Goal: Task Accomplishment & Management: Use online tool/utility

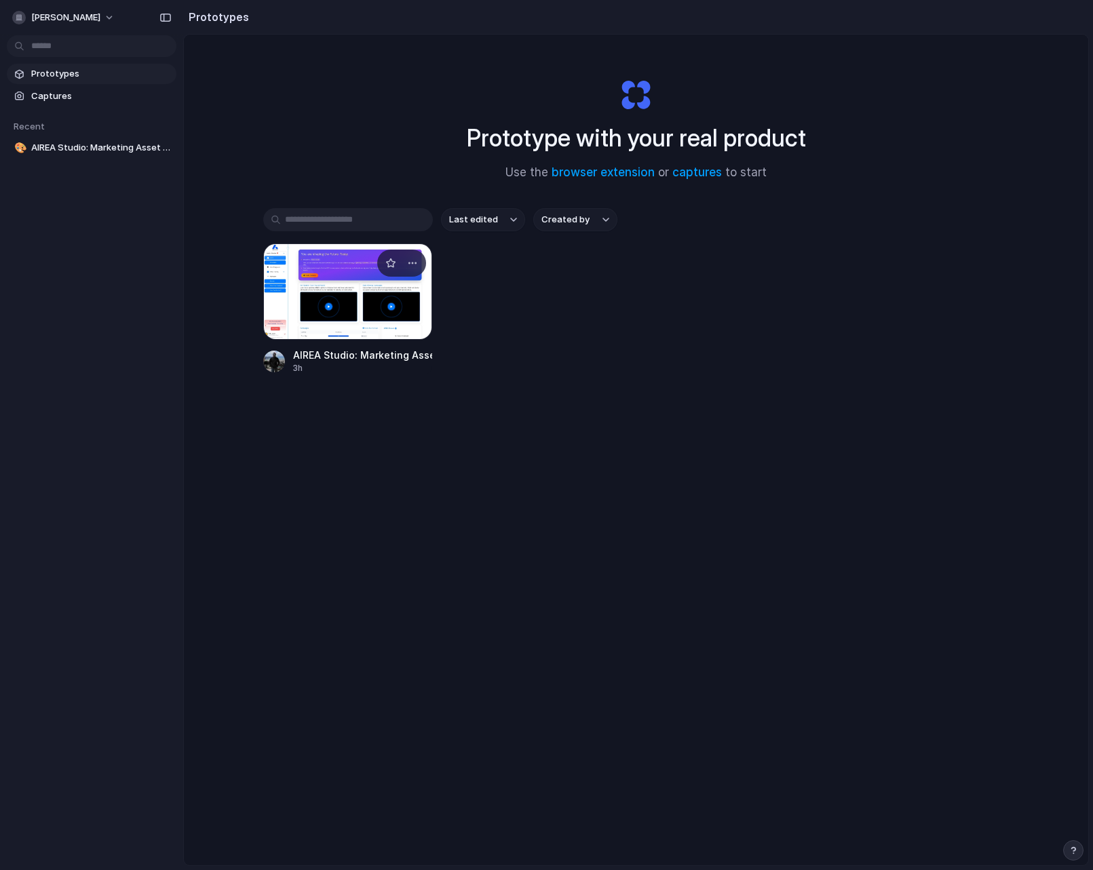
click at [326, 269] on div at bounding box center [348, 292] width 170 height 96
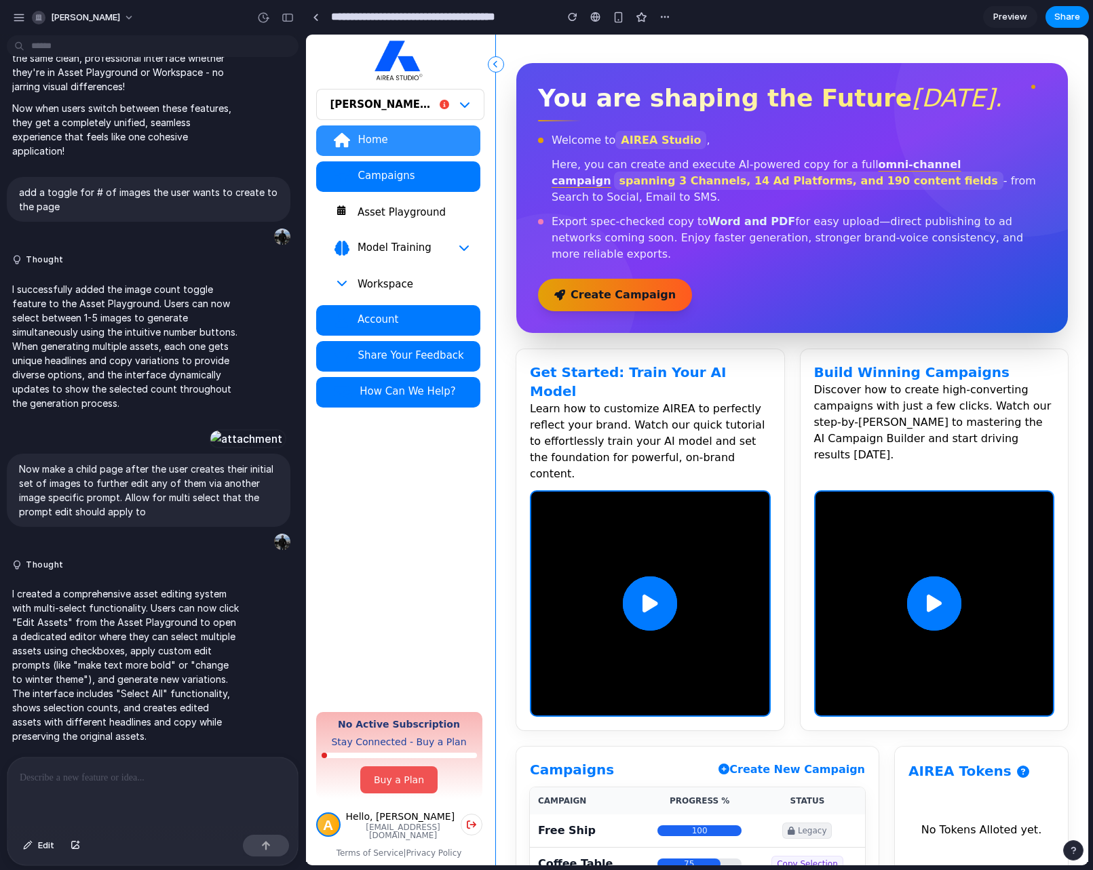
click at [410, 138] on div "Home" at bounding box center [413, 140] width 112 height 14
click at [153, 775] on p at bounding box center [153, 778] width 266 height 16
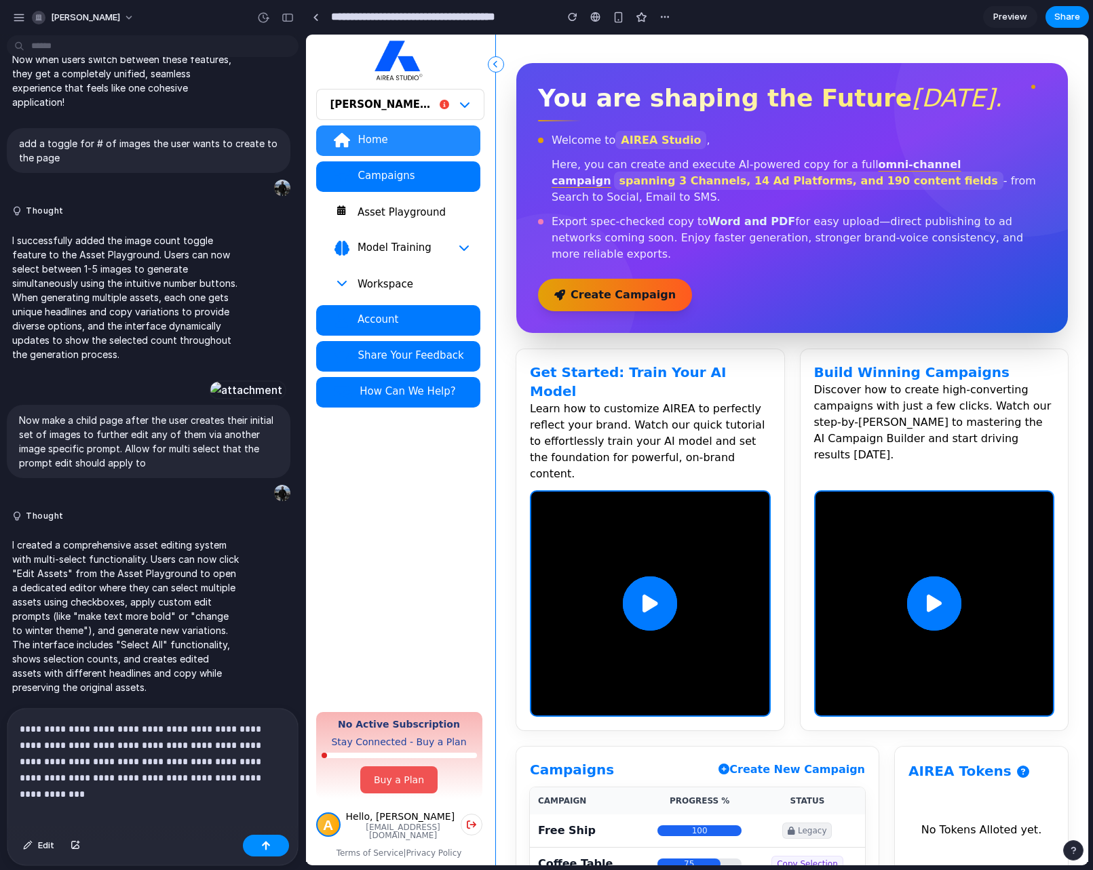
scroll to position [3028, 0]
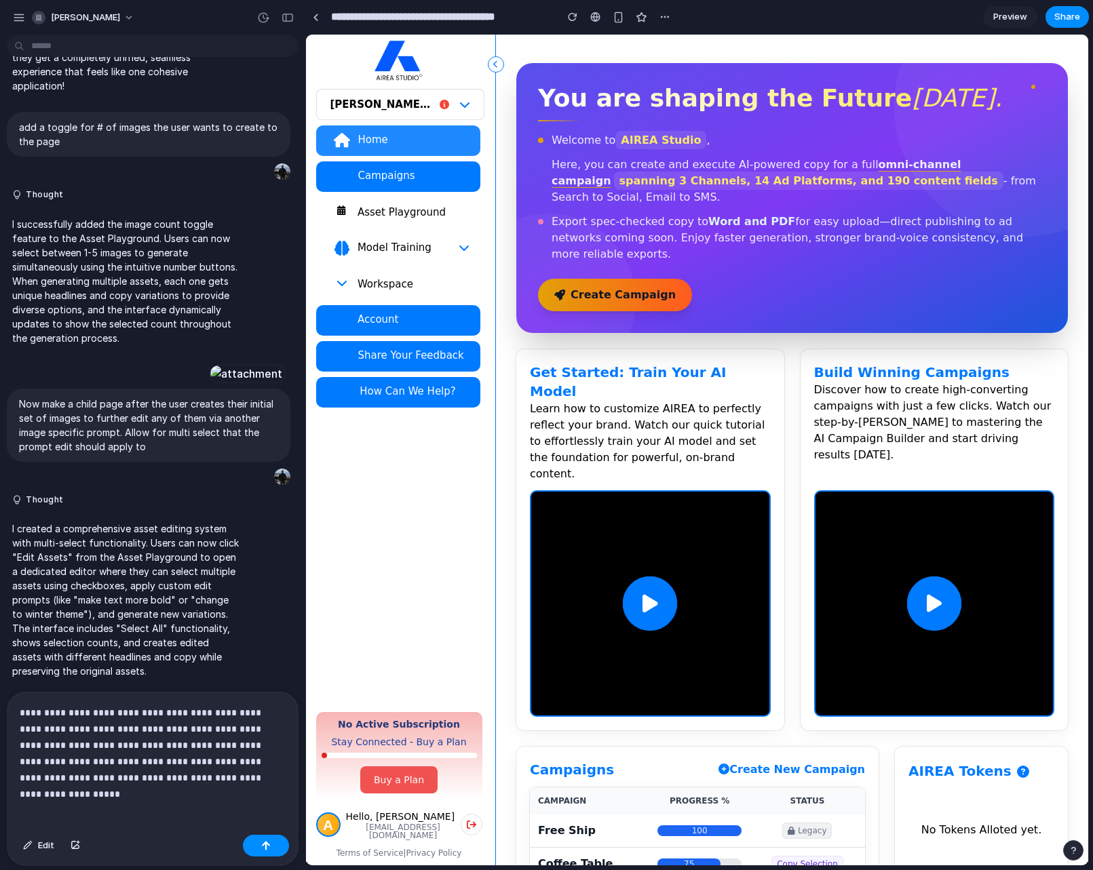
click at [194, 800] on div "**********" at bounding box center [152, 761] width 290 height 137
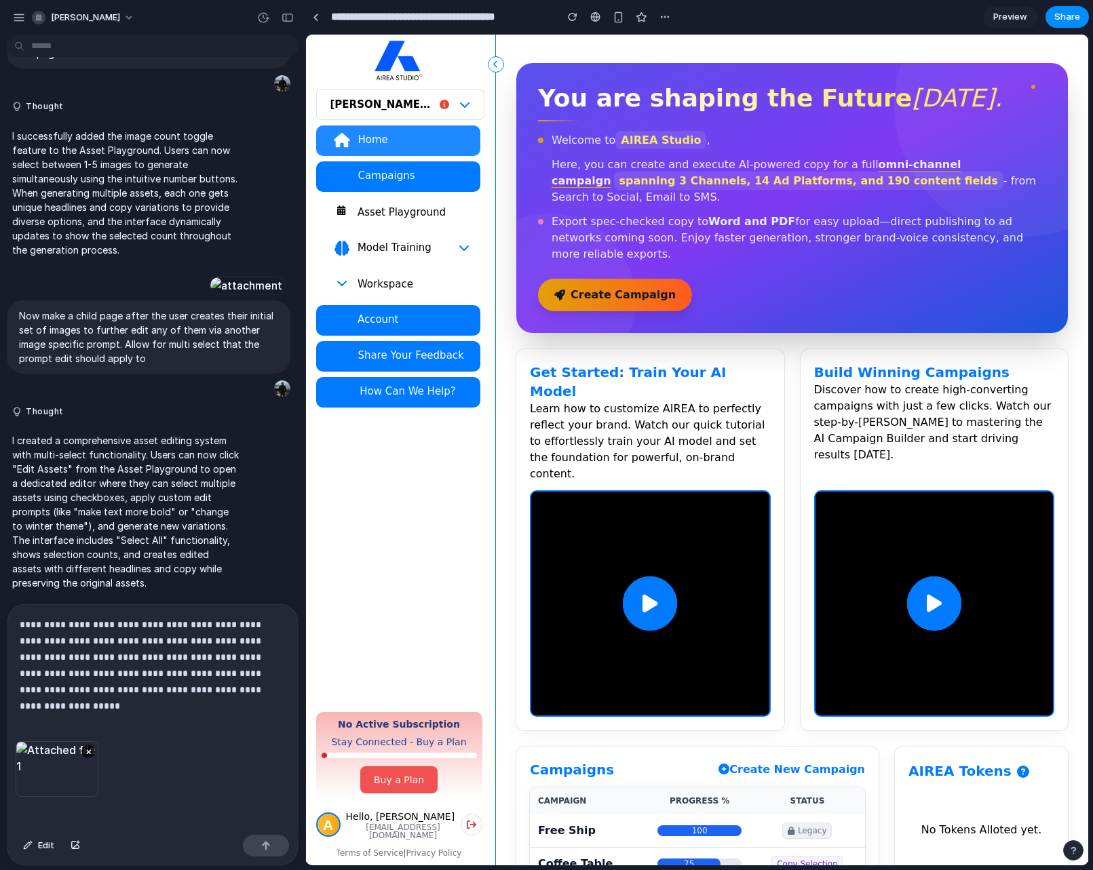
scroll to position [3059, 0]
click at [159, 774] on div "×" at bounding box center [152, 785] width 290 height 88
click at [159, 772] on div "×" at bounding box center [152, 785] width 290 height 88
click at [123, 830] on div "Edit" at bounding box center [152, 848] width 290 height 36
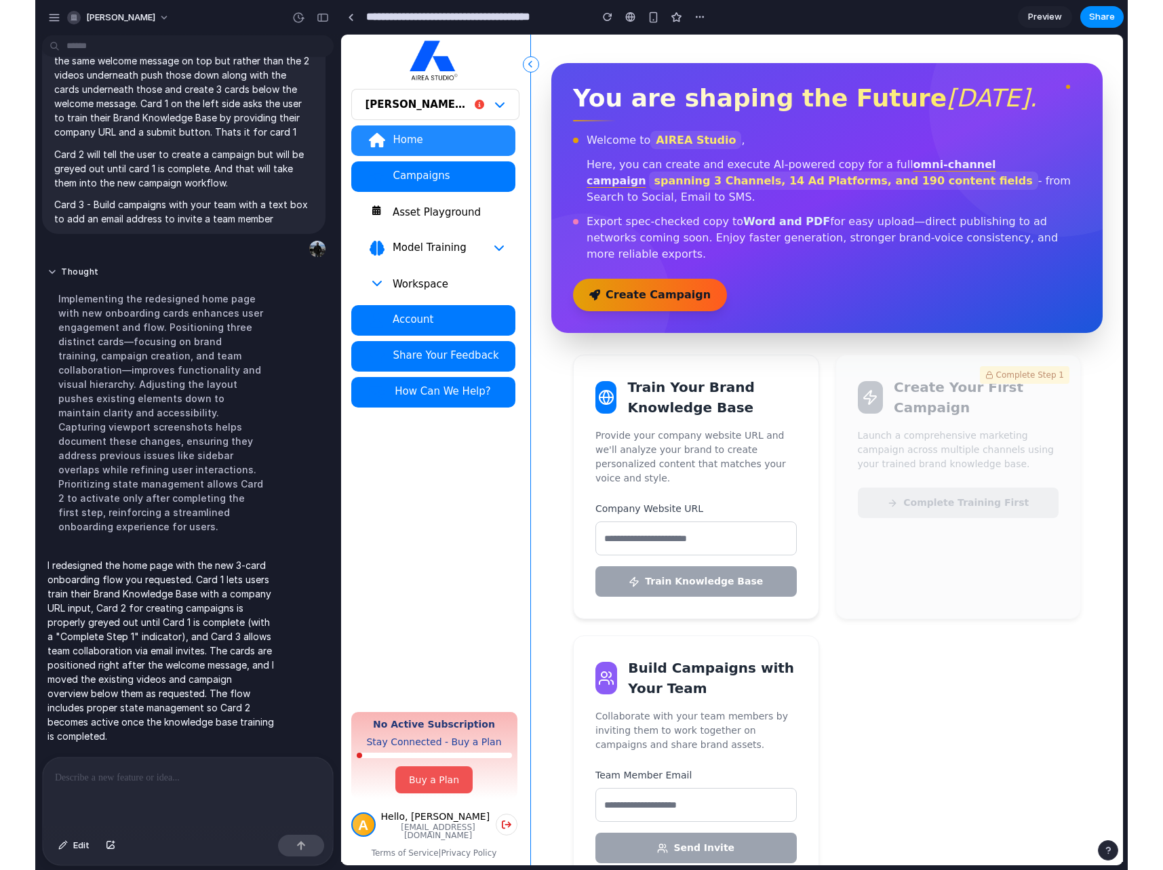
scroll to position [0, 0]
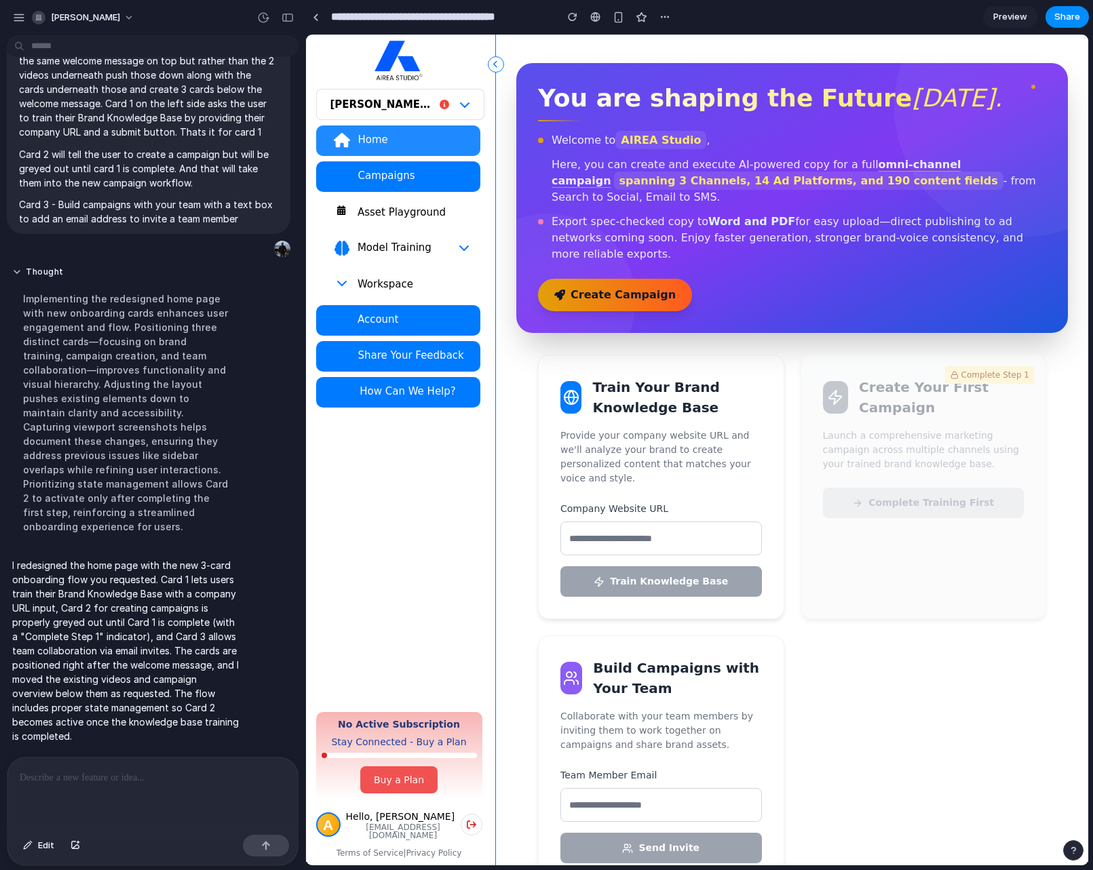
click at [994, 16] on span "Preview" at bounding box center [1010, 17] width 34 height 14
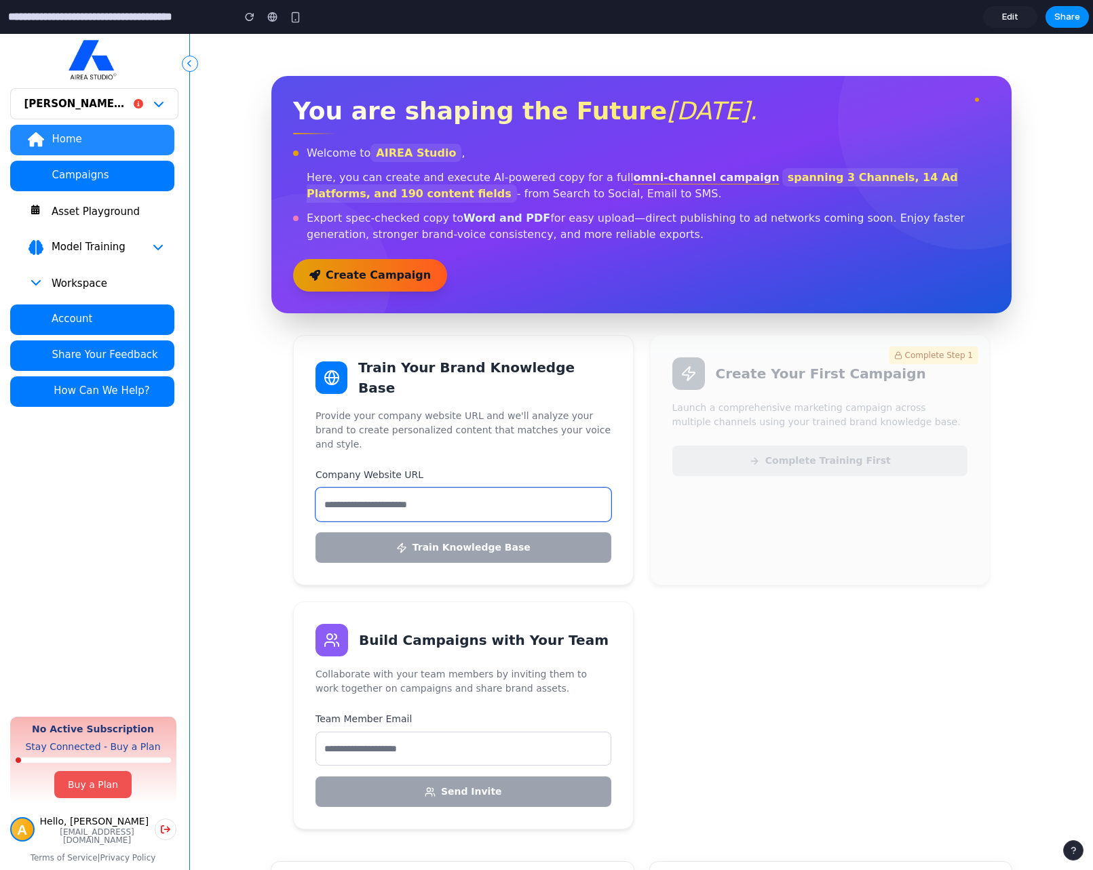
click at [510, 489] on input "url" at bounding box center [463, 505] width 296 height 34
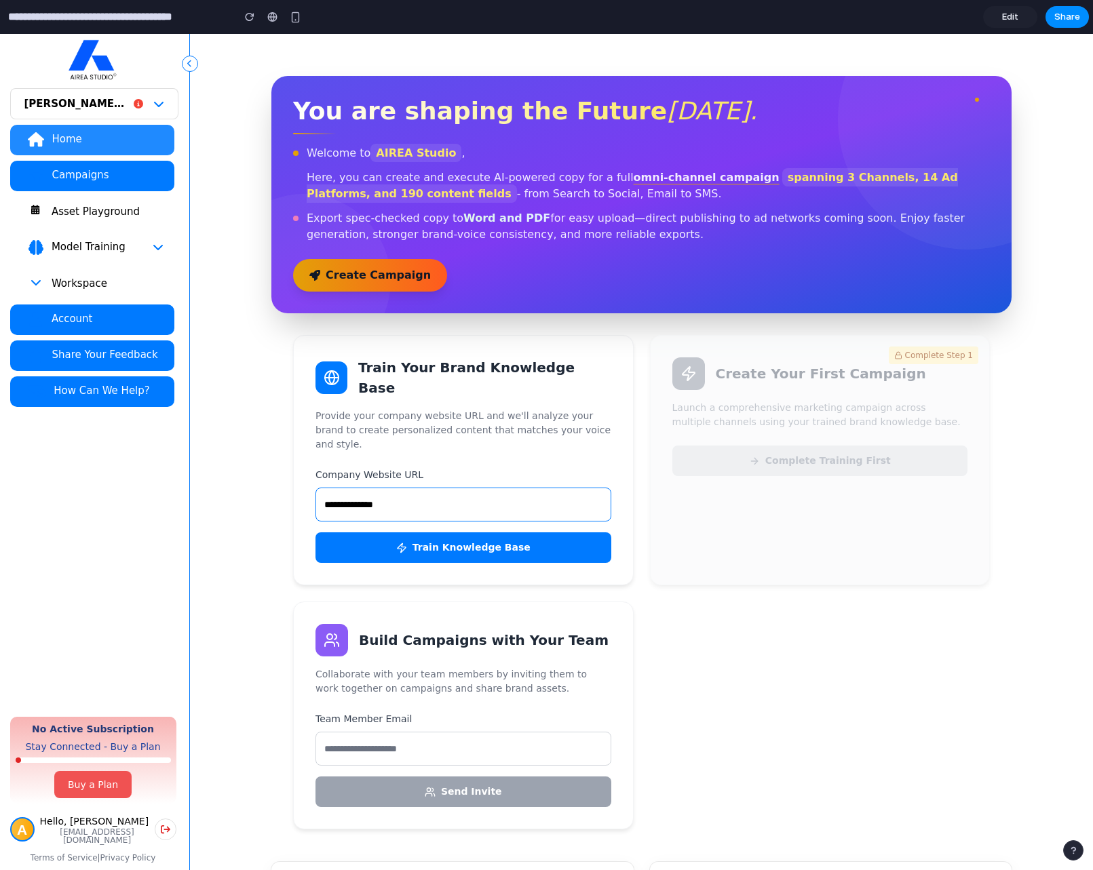
click at [476, 533] on button "Train Knowledge Base" at bounding box center [463, 548] width 296 height 31
click at [461, 488] on input "**********" at bounding box center [463, 505] width 296 height 34
click at [465, 533] on button "Train Knowledge Base" at bounding box center [463, 548] width 296 height 31
click at [569, 537] on button "Train Knowledge Base" at bounding box center [463, 548] width 296 height 31
click at [739, 550] on div "Complete Step 1 Create Your First Campaign Launch a comprehensive marketing cam…" at bounding box center [820, 460] width 341 height 250
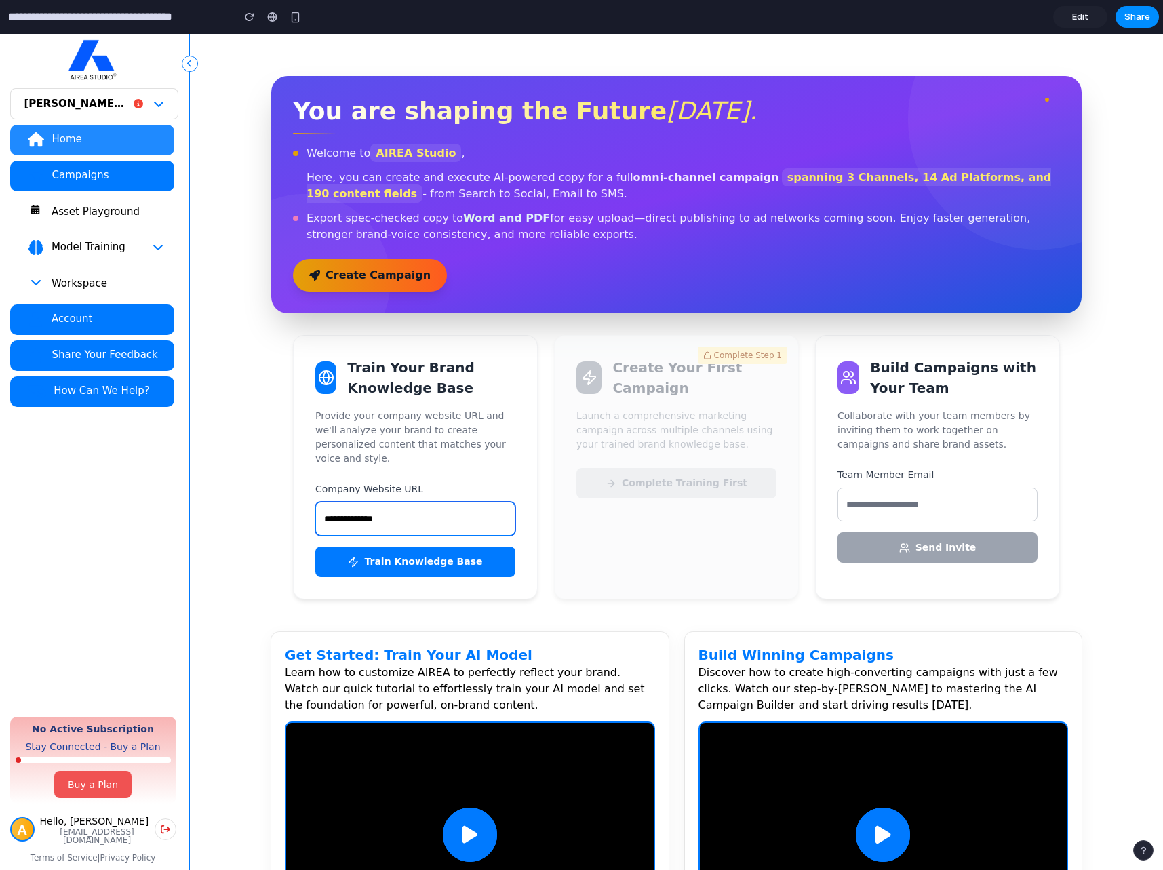
drag, startPoint x: 422, startPoint y: 504, endPoint x: 216, endPoint y: 503, distance: 206.2
click at [216, 503] on div "20 Campaigns 20 Campaigns 20 Campaigns You are shaping the Future [DATE]. Welco…" at bounding box center [676, 597] width 973 height 1126
click at [444, 549] on button "Train Knowledge Base" at bounding box center [415, 562] width 200 height 31
click at [446, 547] on button "Train Knowledge Base" at bounding box center [415, 562] width 200 height 31
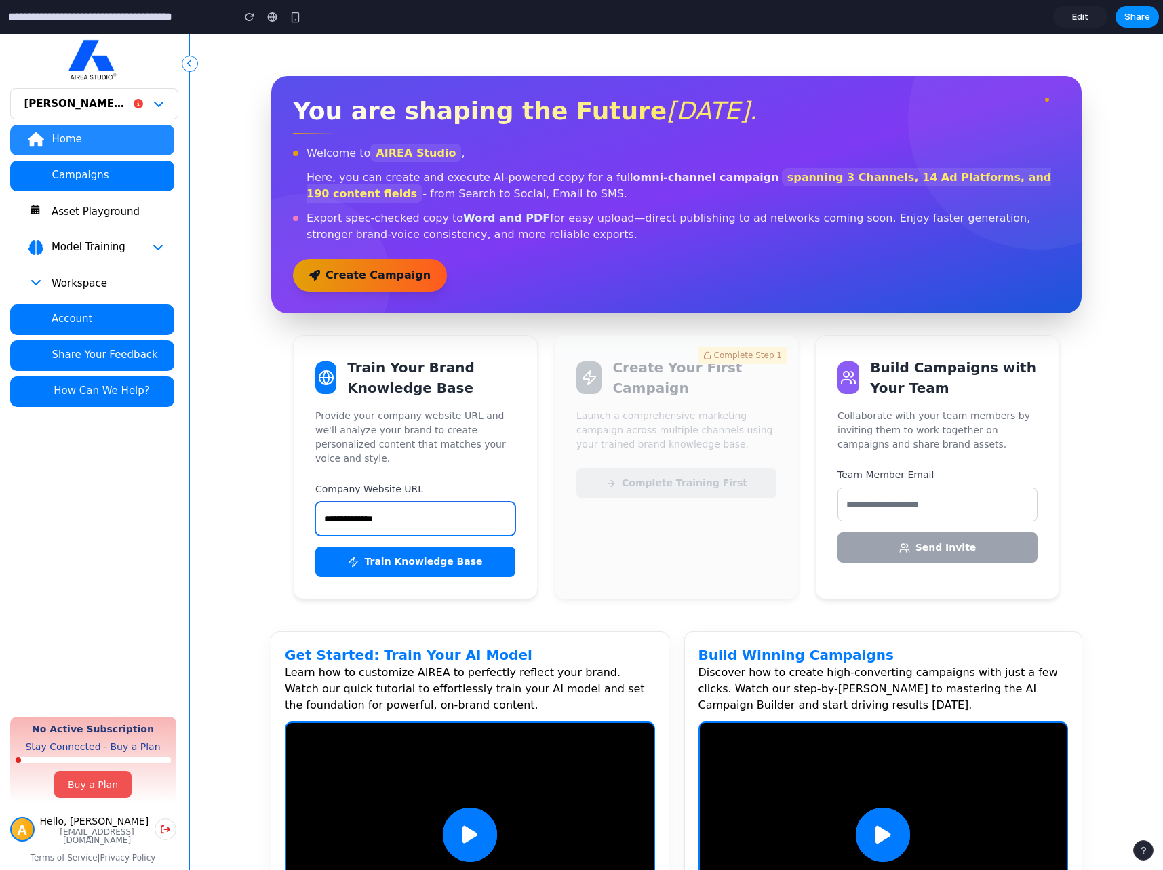
drag, startPoint x: 366, startPoint y: 510, endPoint x: 299, endPoint y: 514, distance: 66.6
click at [299, 514] on div "Train Your Brand Knowledge Base Provide your company website URL and we'll anal…" at bounding box center [415, 467] width 245 height 265
drag, startPoint x: 376, startPoint y: 511, endPoint x: 303, endPoint y: 503, distance: 73.0
click at [303, 503] on div "Train Your Brand Knowledge Base Provide your company website URL and we'll anal…" at bounding box center [415, 467] width 245 height 265
type input "**********"
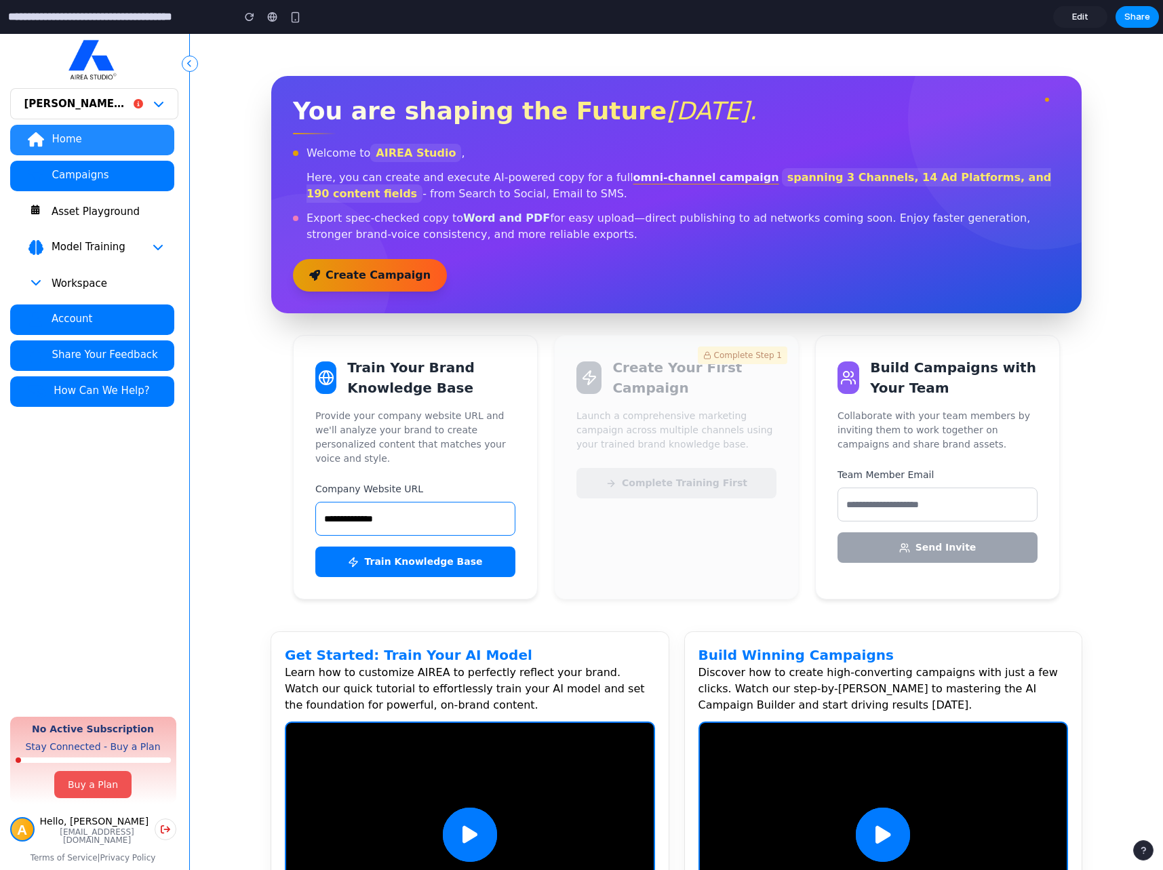
click at [320, 440] on p "Provide your company website URL and we'll analyze your brand to create persona…" at bounding box center [415, 437] width 200 height 57
click at [400, 548] on button "Train Knowledge Base" at bounding box center [415, 562] width 200 height 31
click at [775, 452] on div "Complete Step 1 Create Your First Campaign Launch a comprehensive marketing cam…" at bounding box center [676, 467] width 245 height 265
click at [683, 450] on p "Launch a comprehensive marketing campaign across multiple channels using your t…" at bounding box center [677, 430] width 200 height 43
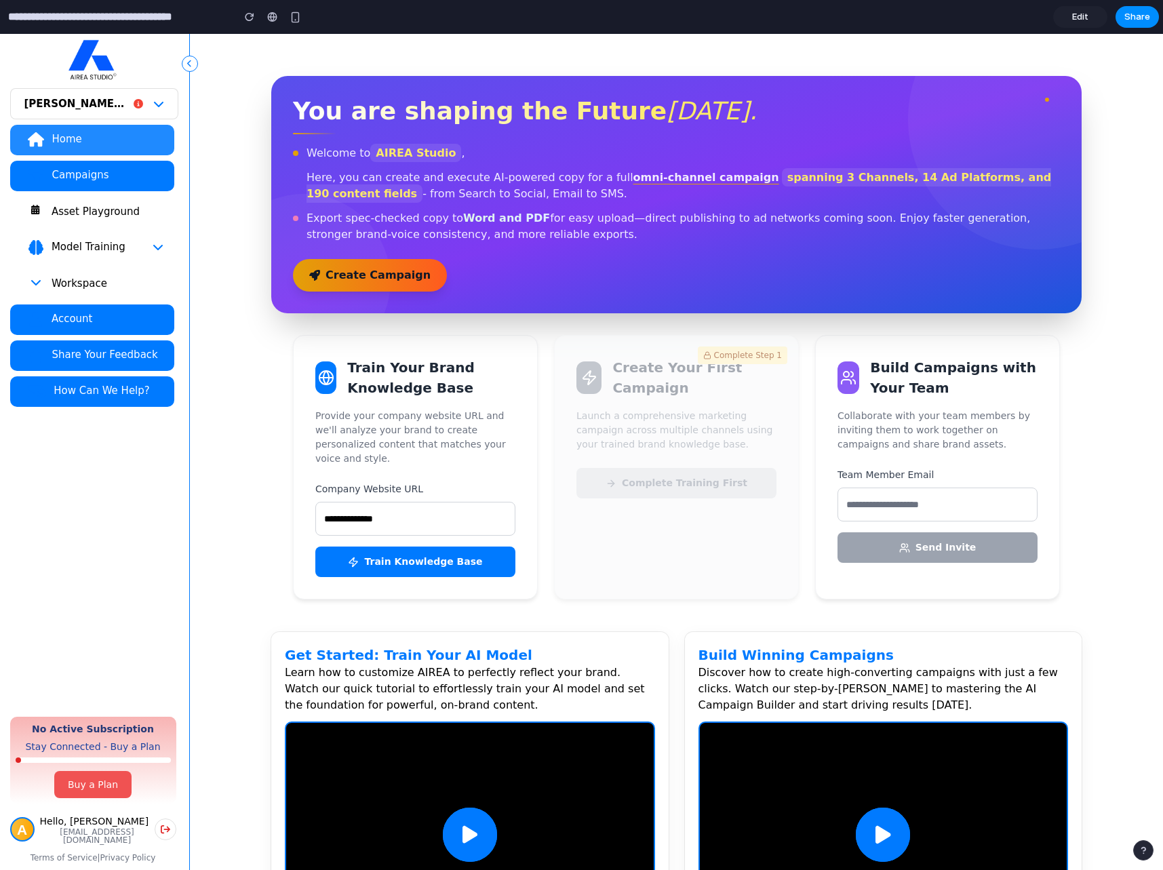
click at [172, 533] on div "Home Campaigns Asset Playground Model Training Workspace Account Share Your Fee…" at bounding box center [94, 416] width 168 height 594
click at [1087, 16] on span "Edit" at bounding box center [1081, 17] width 16 height 14
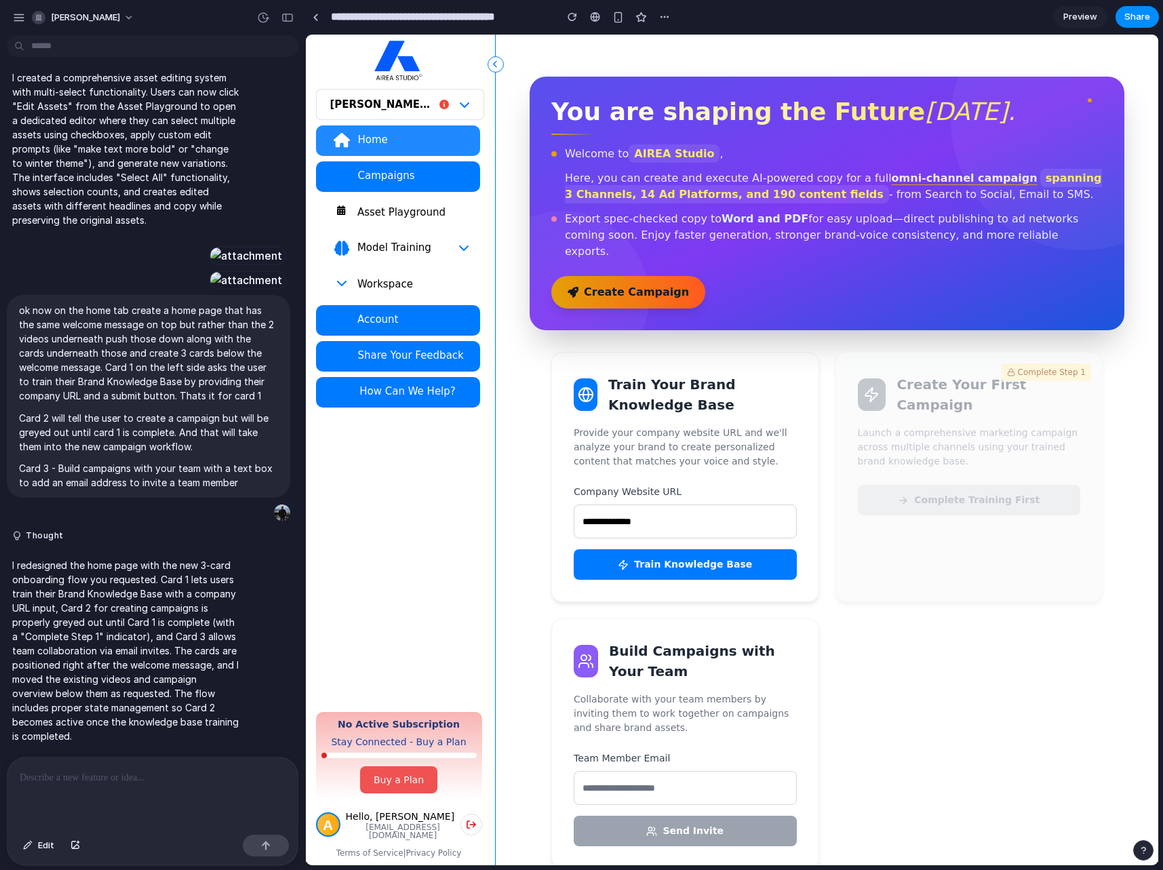
click at [694, 549] on button "Train Knowledge Base" at bounding box center [685, 564] width 223 height 31
click at [686, 556] on button "Train Knowledge Base" at bounding box center [685, 564] width 223 height 31
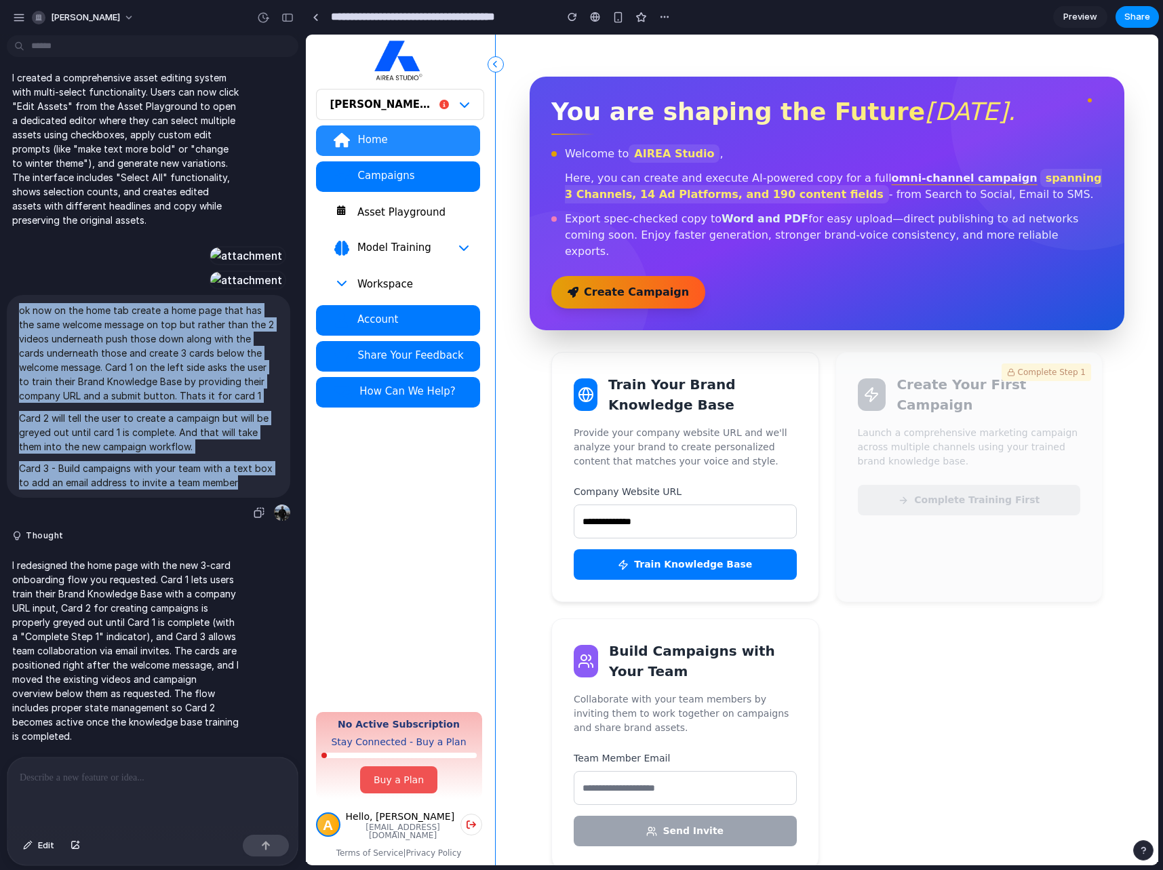
drag, startPoint x: 246, startPoint y: 573, endPoint x: 14, endPoint y: 407, distance: 285.5
click at [14, 407] on div "ok now on the home tab create a home page that has the same welcome message on …" at bounding box center [149, 396] width 284 height 202
copy span "ok now on the home tab create a home page that has the same welcome message on …"
click at [1068, 18] on span "Preview" at bounding box center [1081, 17] width 34 height 14
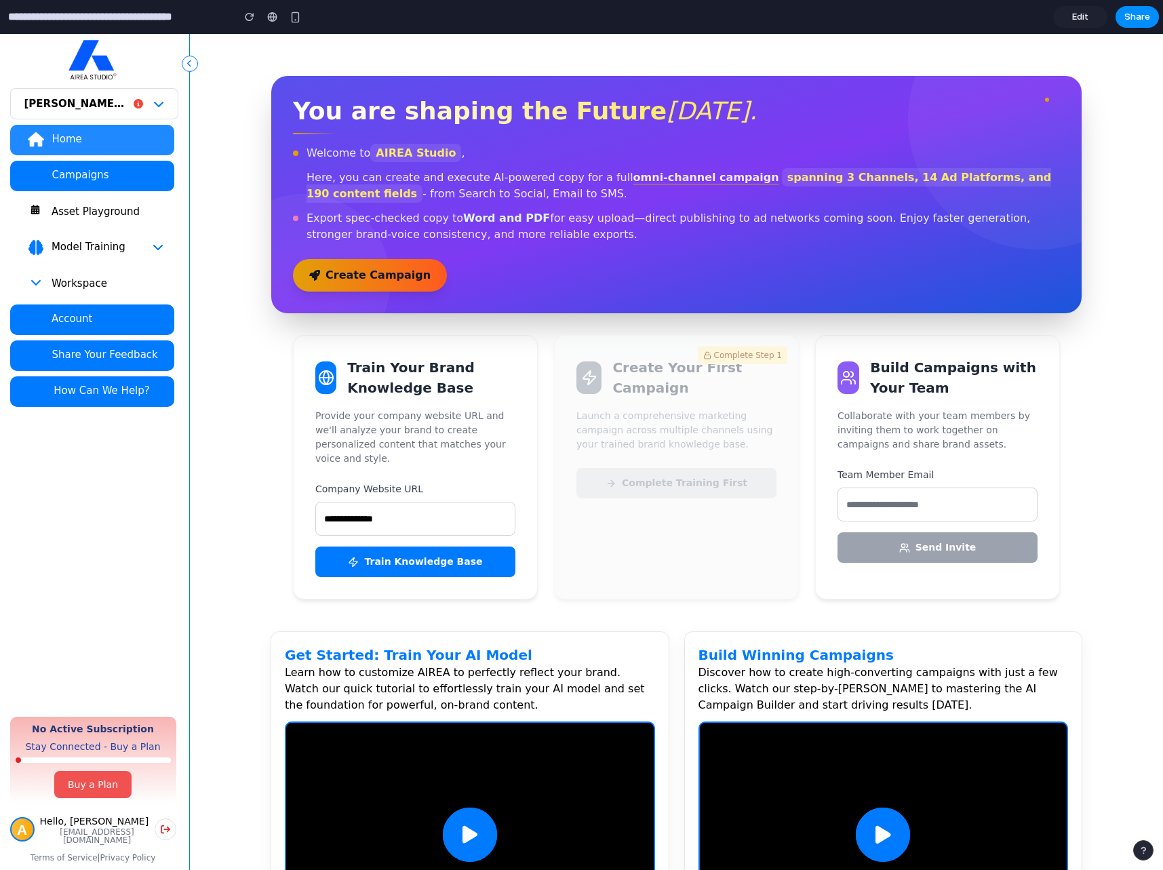
click at [1070, 16] on link "Edit" at bounding box center [1081, 17] width 54 height 22
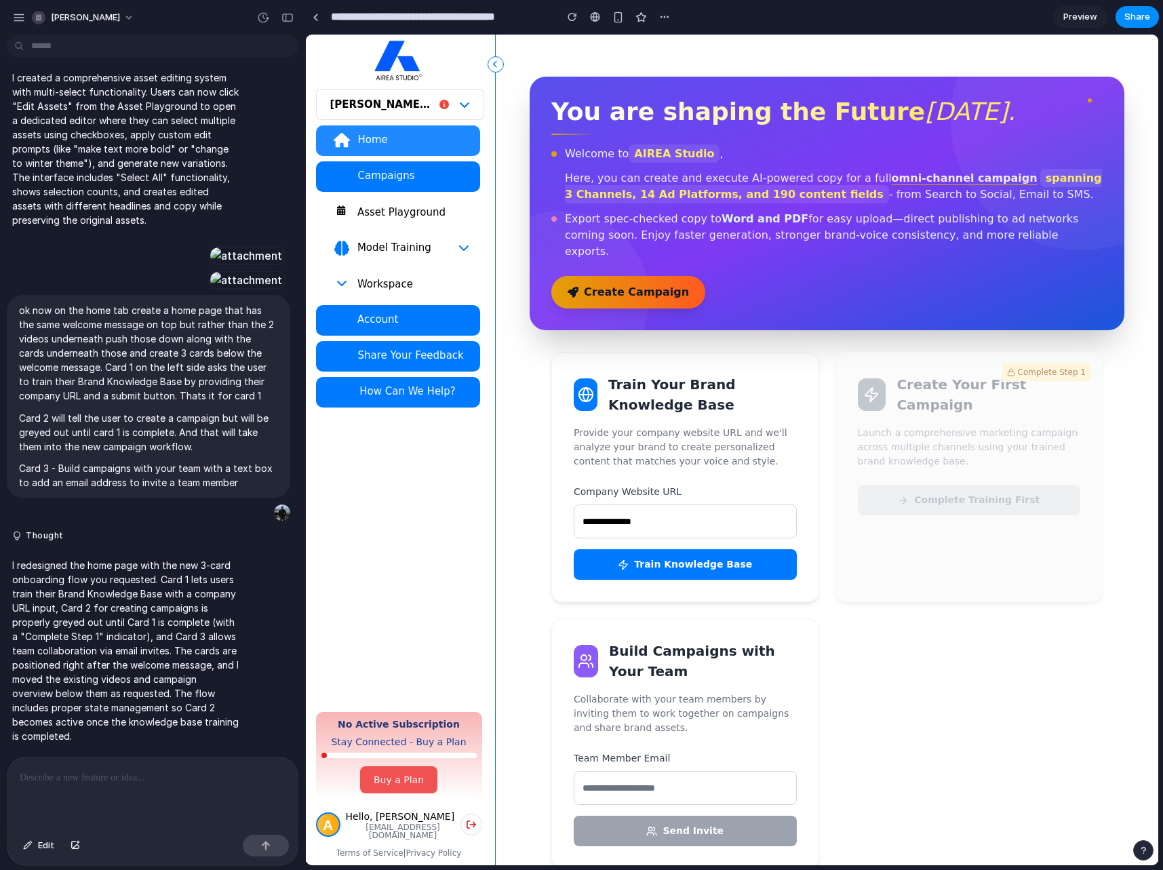
click at [69, 778] on p at bounding box center [153, 778] width 266 height 16
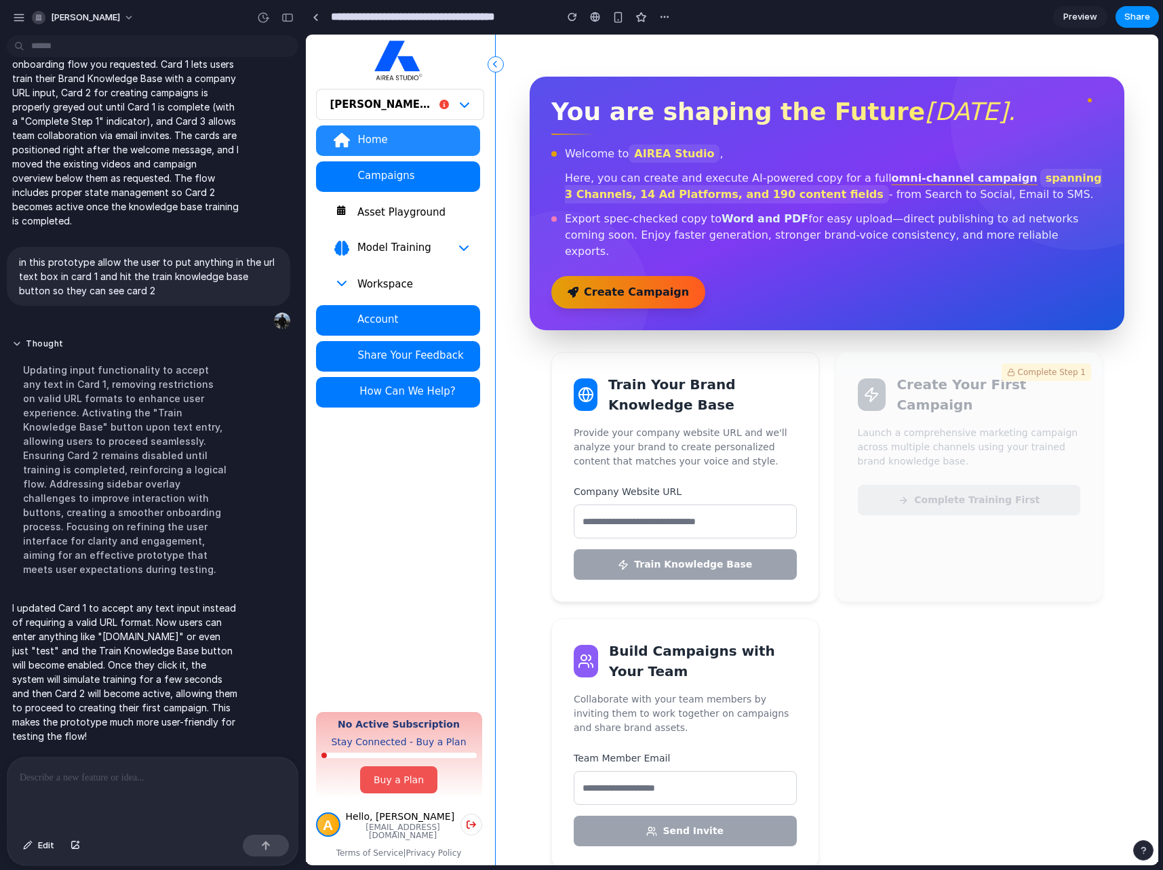
scroll to position [4253, 0]
click at [672, 505] on input "text" at bounding box center [685, 522] width 223 height 34
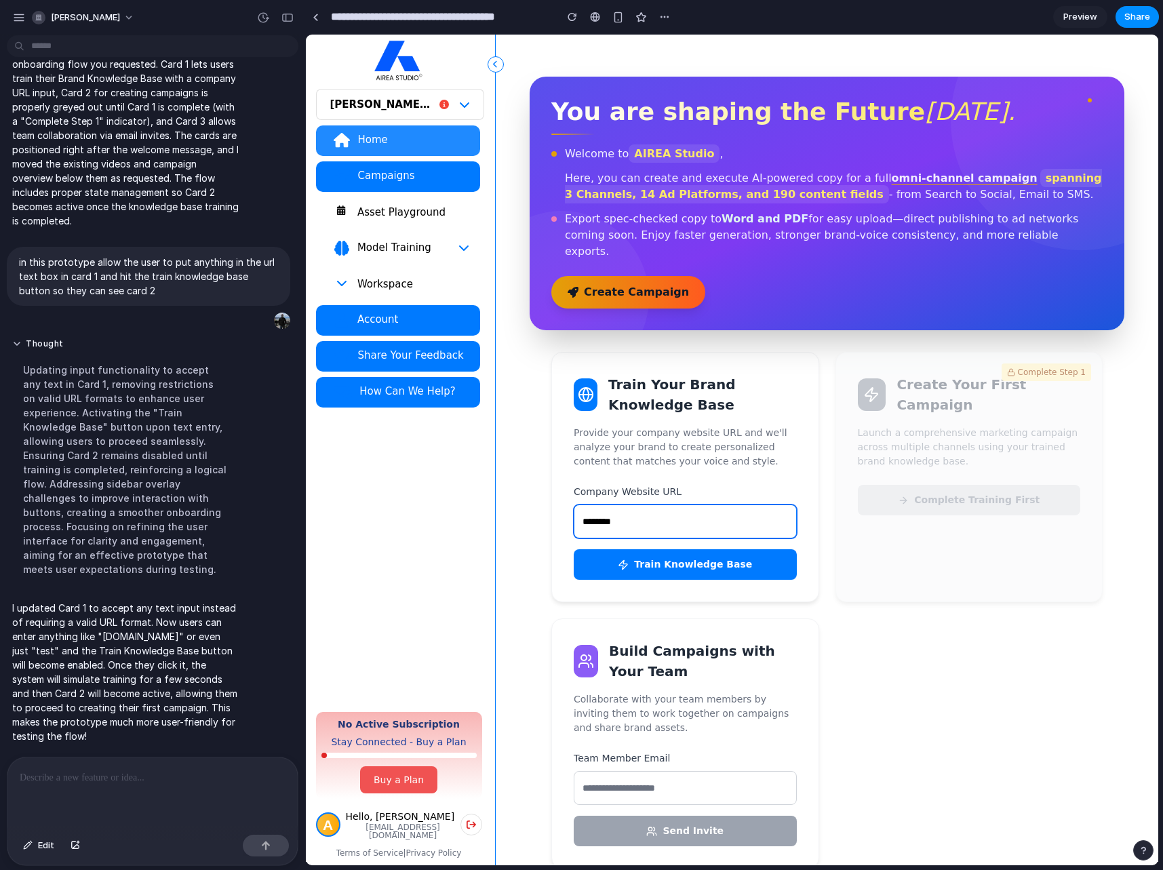
type input "********"
click at [672, 554] on button "Train Knowledge Base" at bounding box center [685, 564] width 223 height 31
click at [675, 553] on button "Train Knowledge Base" at bounding box center [685, 564] width 223 height 31
click at [675, 552] on button "Train Knowledge Base" at bounding box center [685, 564] width 223 height 31
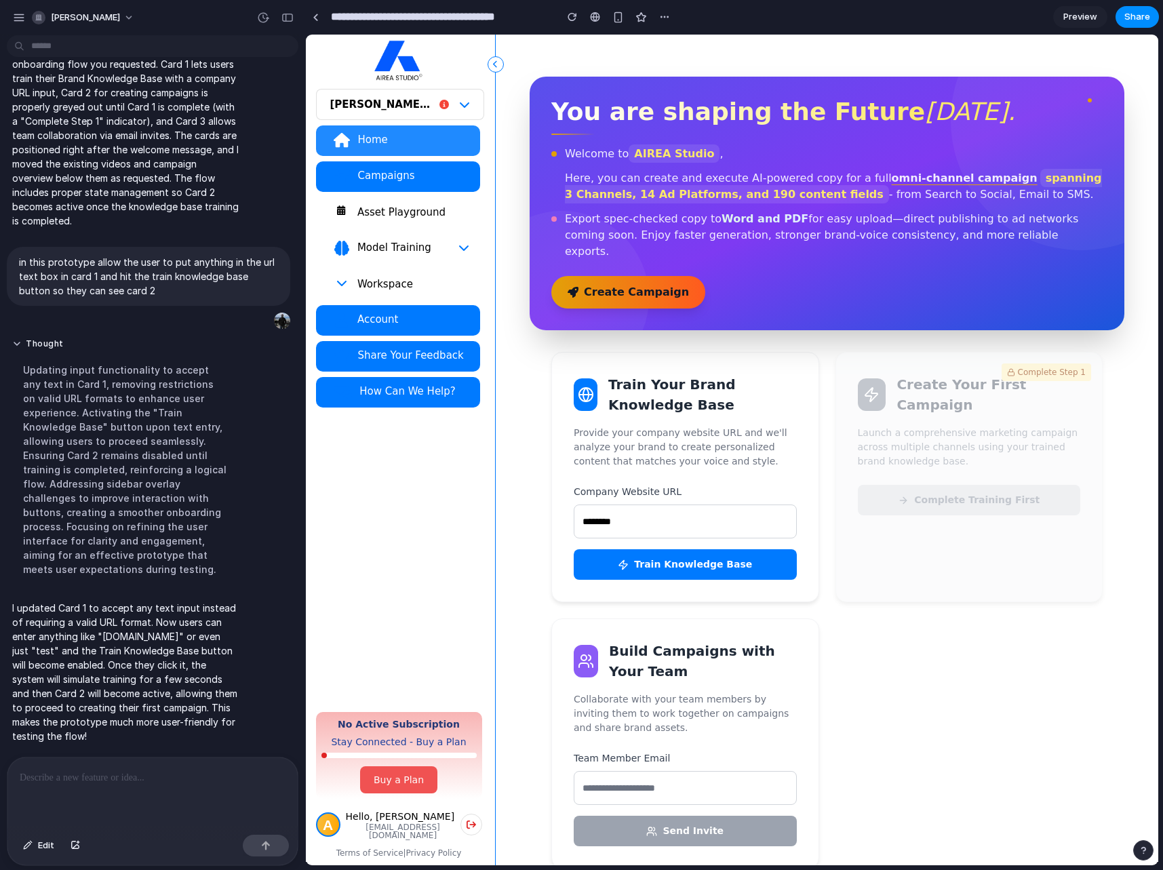
click at [675, 552] on button "Train Knowledge Base" at bounding box center [685, 564] width 223 height 31
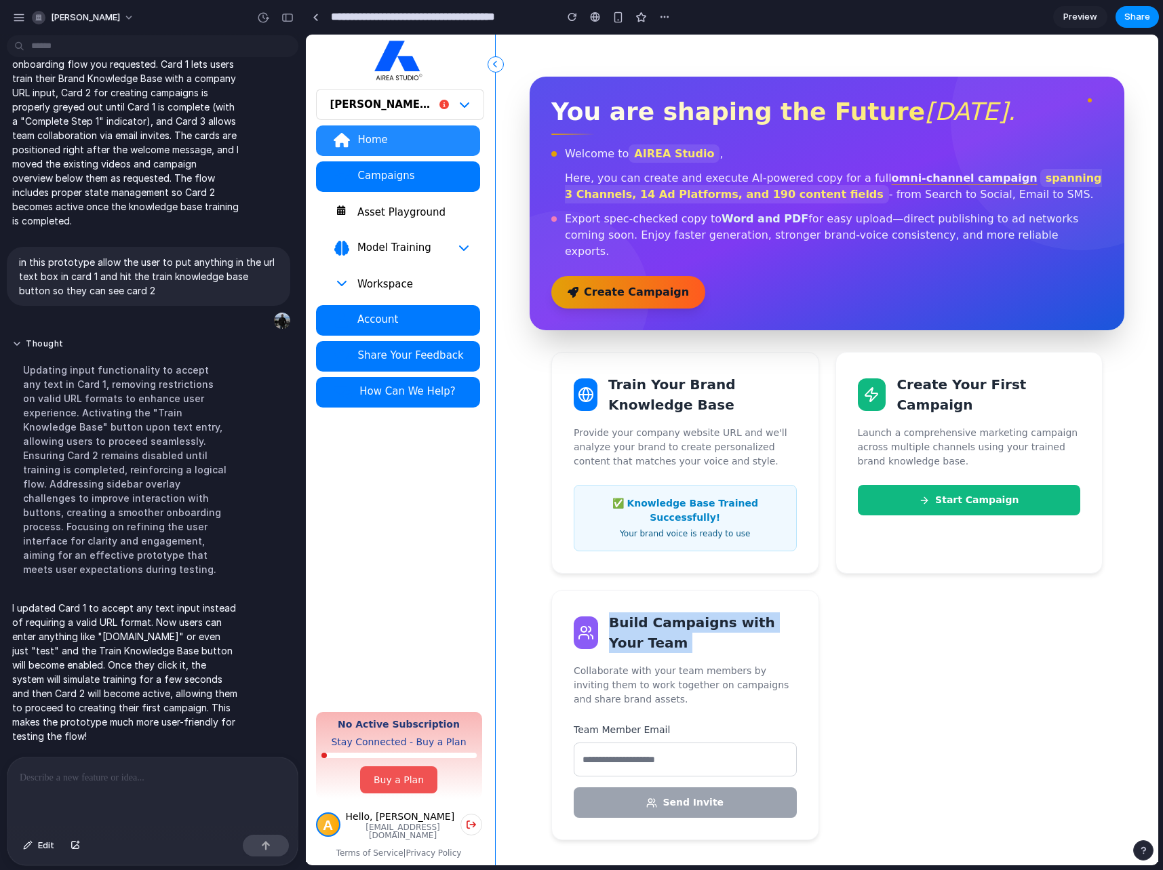
click at [675, 552] on div "Train Your Brand Knowledge Base Provide your company website URL and we'll anal…" at bounding box center [828, 596] width 552 height 488
click at [950, 485] on button "Start Campaign" at bounding box center [969, 500] width 223 height 31
click at [752, 495] on div "✅ Knowledge Base Trained Successfully! Your brand voice is ready to use" at bounding box center [685, 518] width 223 height 66
click at [1070, 11] on span "Preview" at bounding box center [1081, 17] width 34 height 14
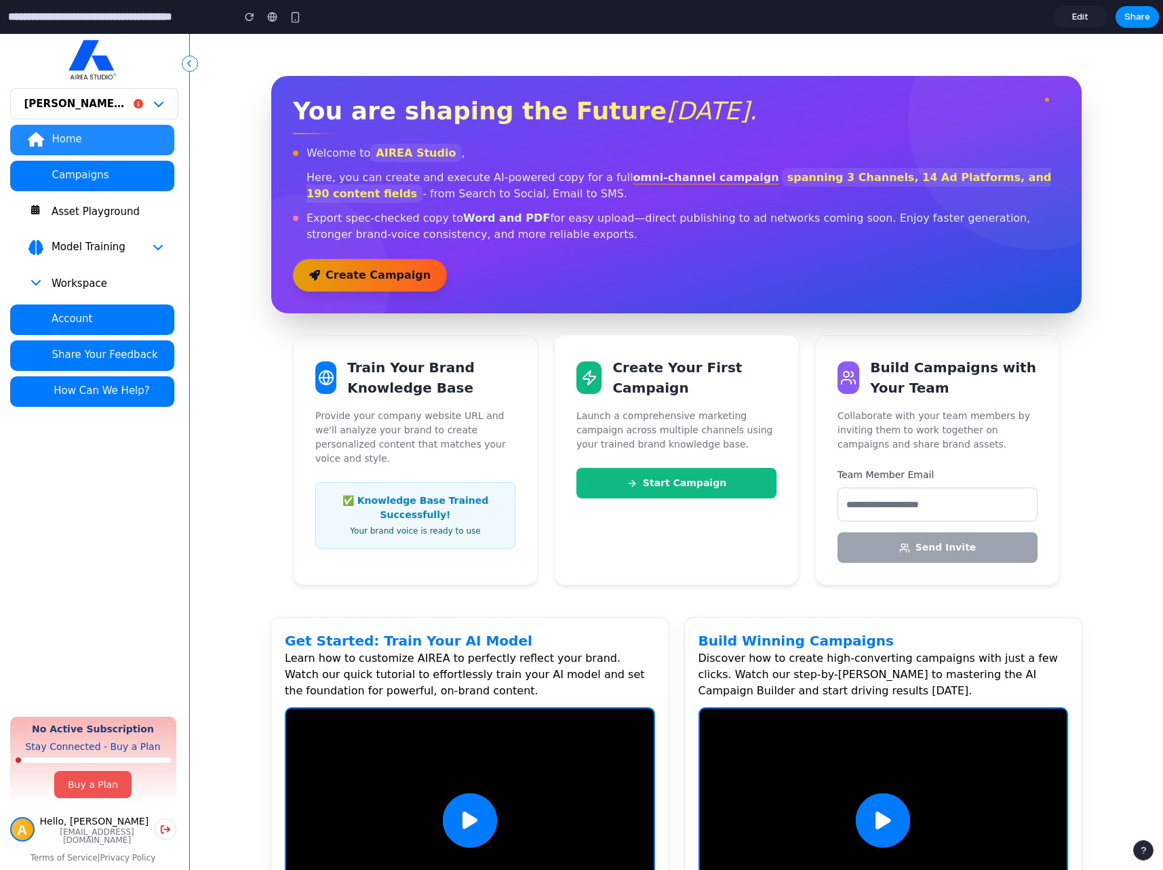
click at [96, 220] on button "Asset Playground" at bounding box center [92, 212] width 164 height 31
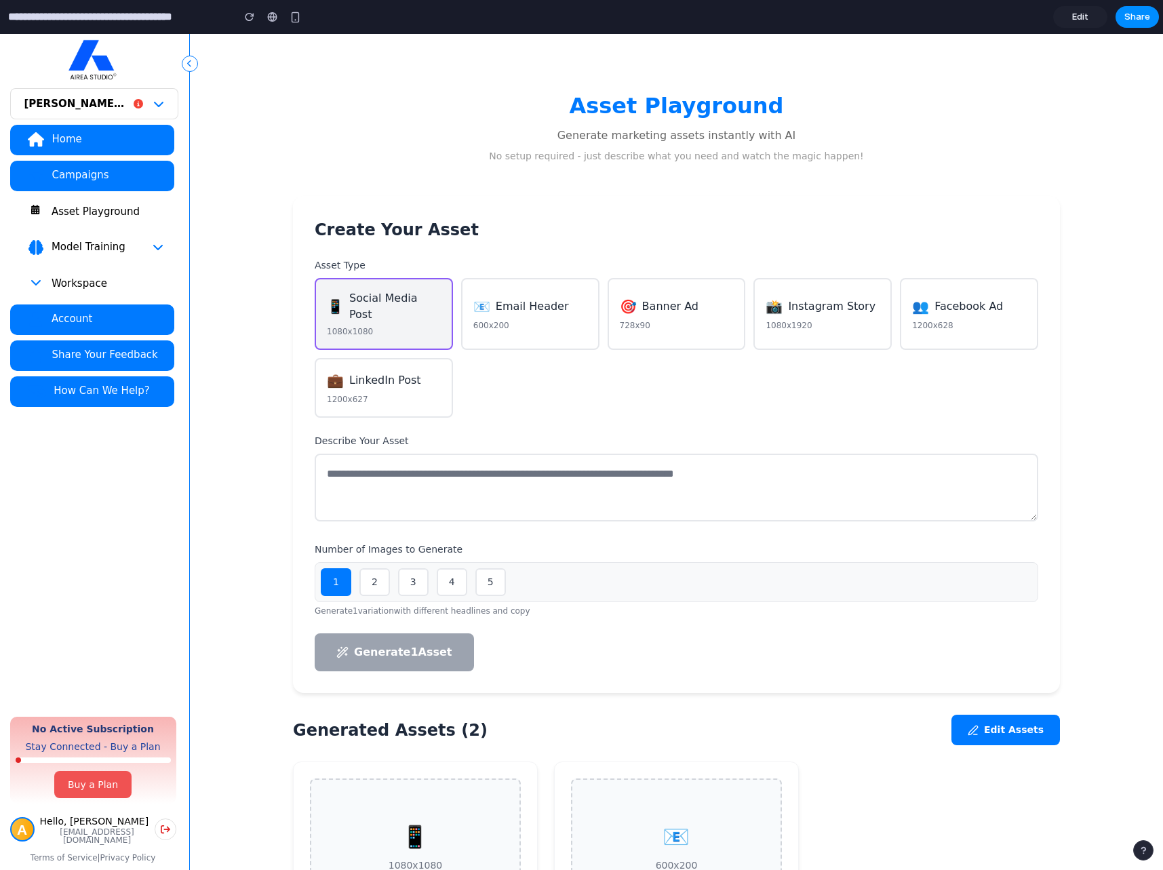
click at [100, 144] on div "Home" at bounding box center [107, 139] width 112 height 14
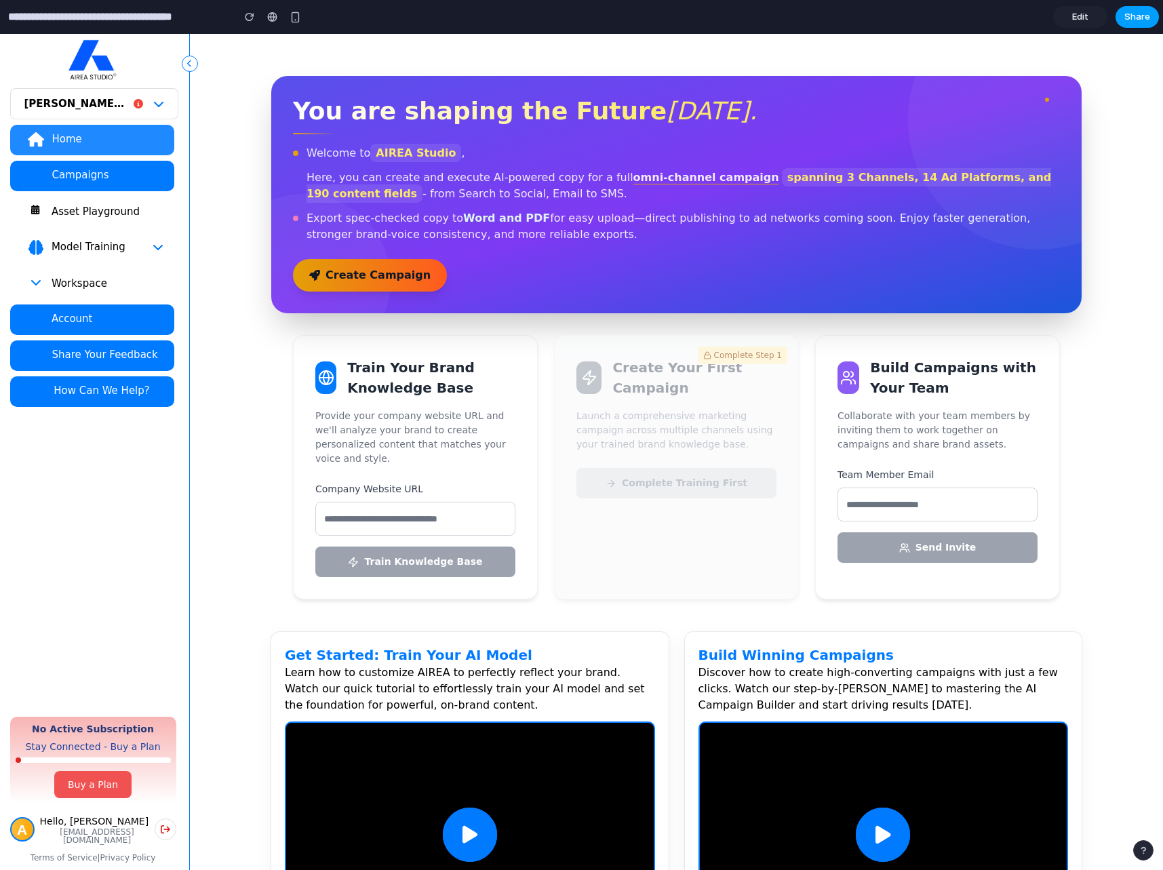
click at [1092, 22] on button "Share" at bounding box center [1137, 17] width 43 height 22
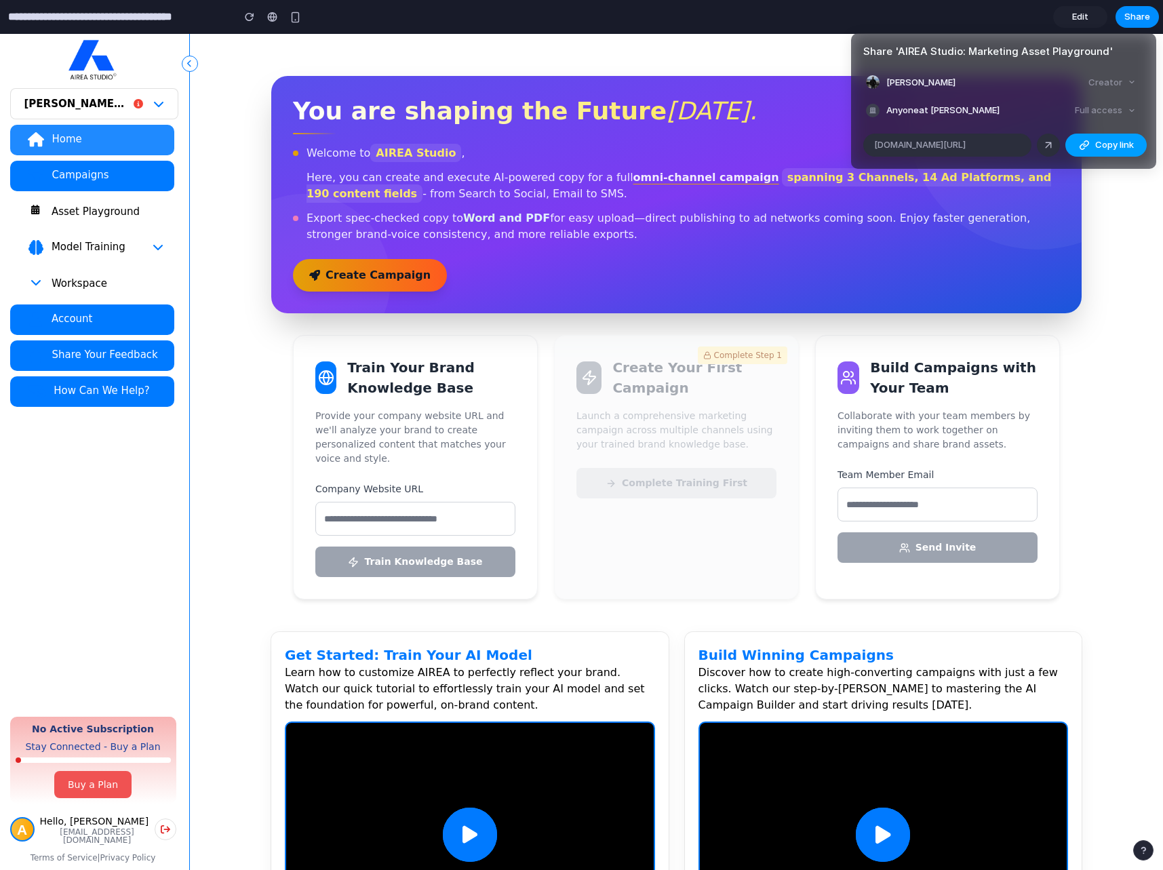
click at [1092, 151] on button "Copy link" at bounding box center [1106, 145] width 81 height 23
